Goal: Go to known website: Access a specific website the user already knows

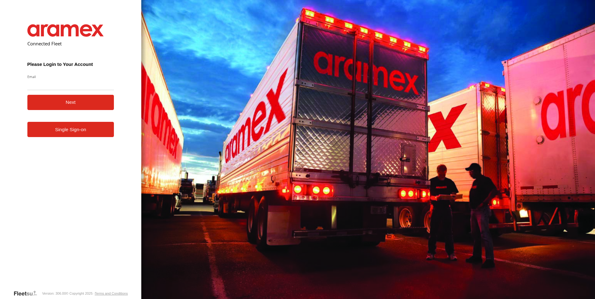
type input "**********"
click at [72, 104] on button "Next" at bounding box center [70, 102] width 87 height 15
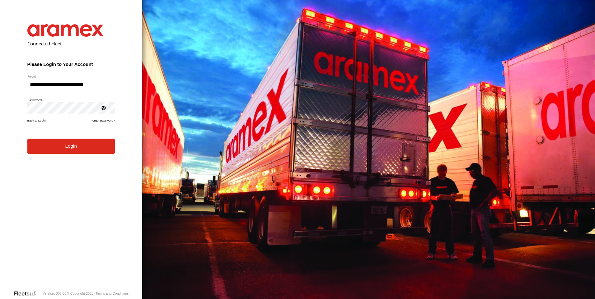
click at [27, 139] on button "Login" at bounding box center [70, 146] width 87 height 15
